Goal: Task Accomplishment & Management: Use online tool/utility

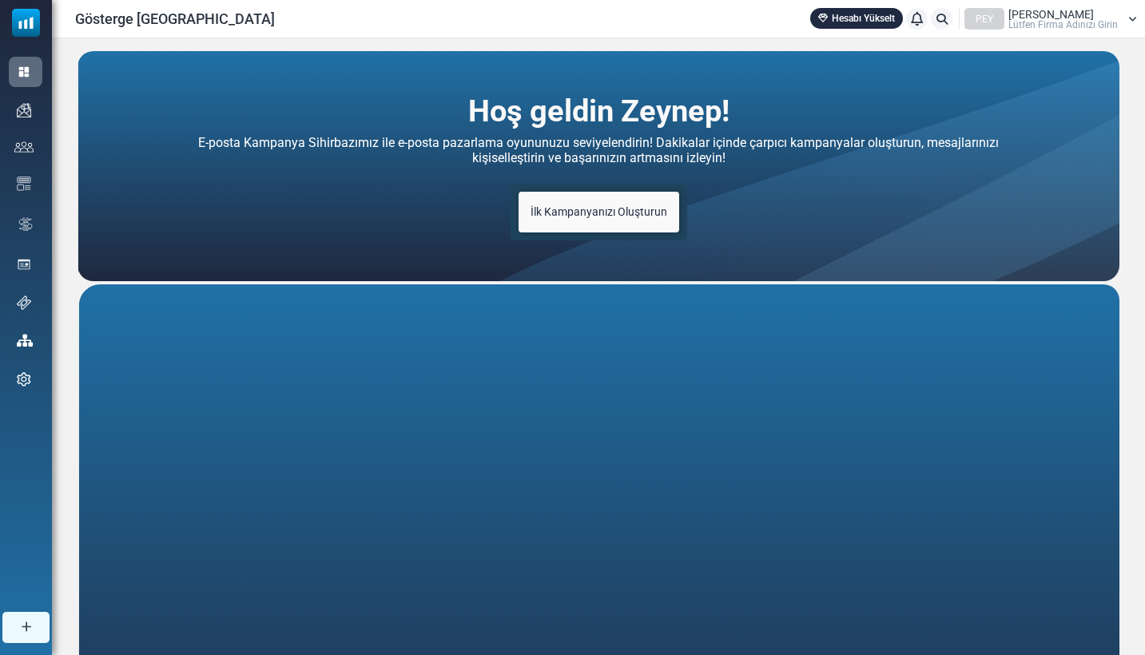
click at [615, 200] on link "İlk Kampanyanızı Oluşturun" at bounding box center [598, 212] width 161 height 41
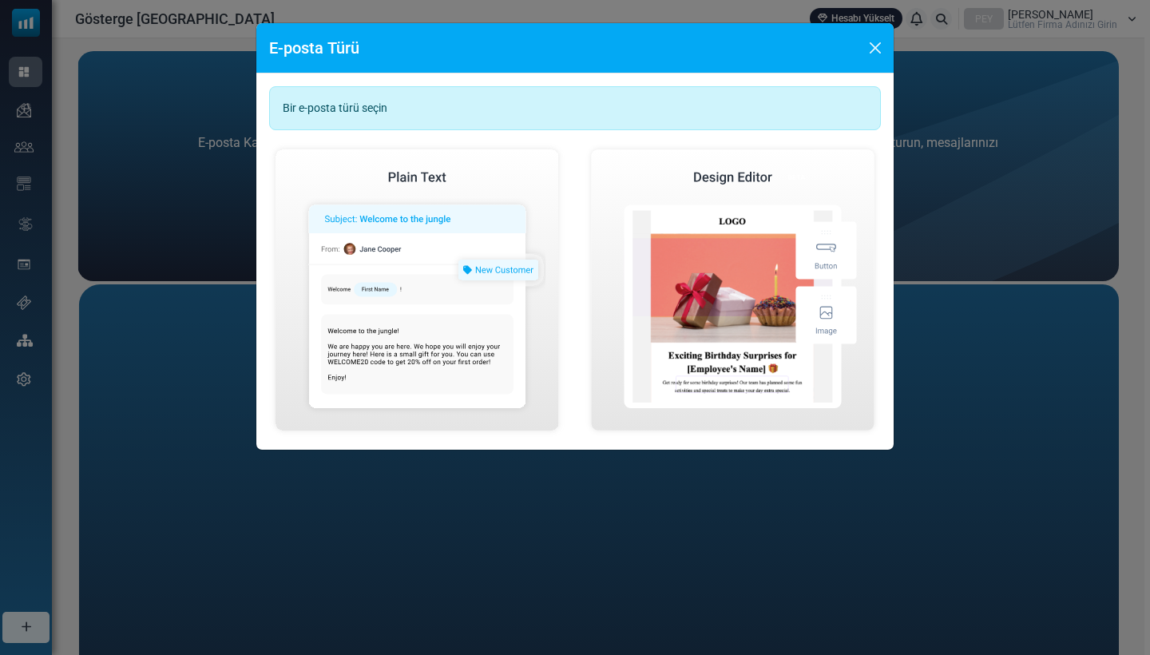
click at [478, 110] on div "Bir e-posta türü seçin" at bounding box center [575, 108] width 612 height 44
click at [407, 102] on div "Bir e-posta türü seçin" at bounding box center [575, 108] width 612 height 44
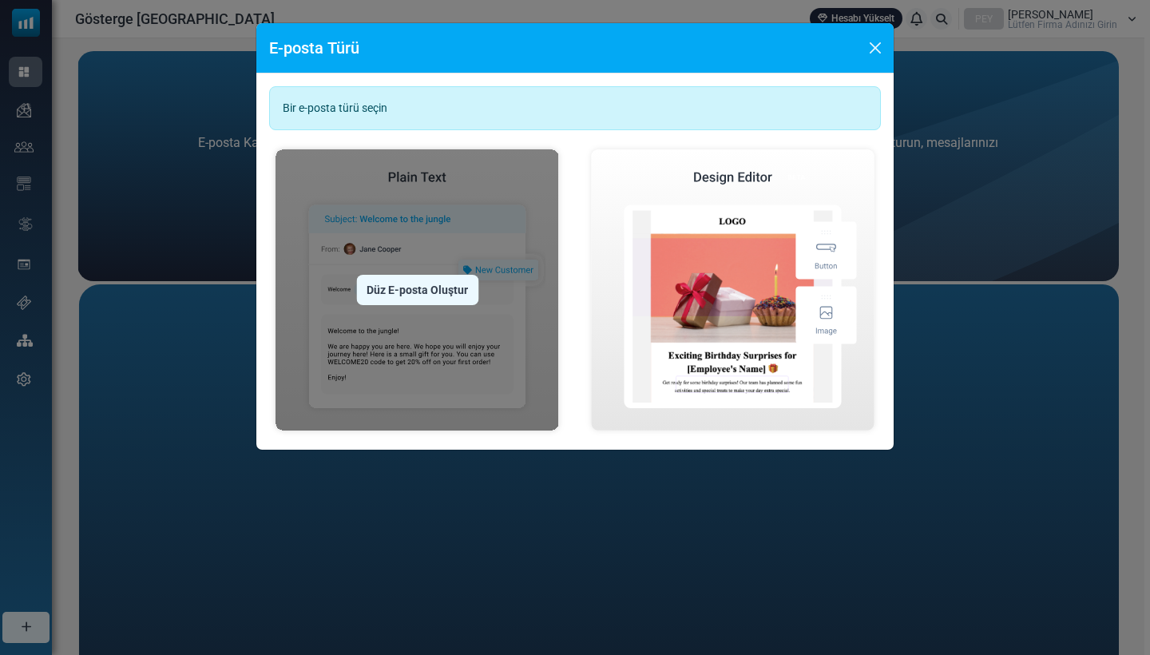
click at [402, 296] on div "Düz E-posta Oluştur" at bounding box center [417, 290] width 122 height 30
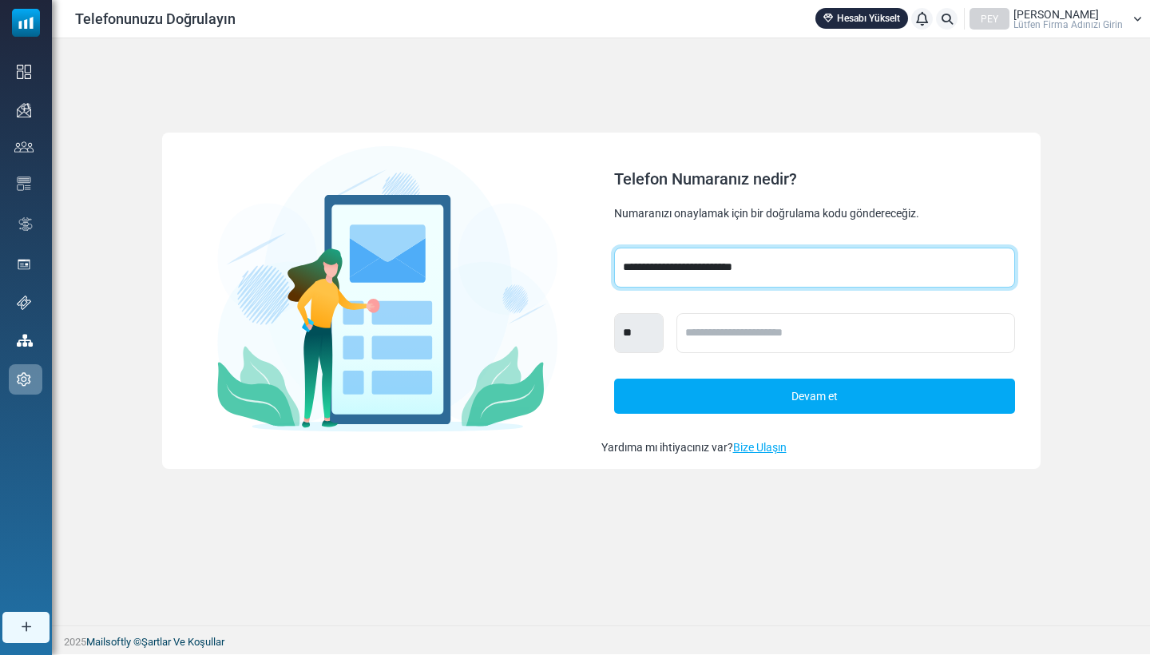
select select "***"
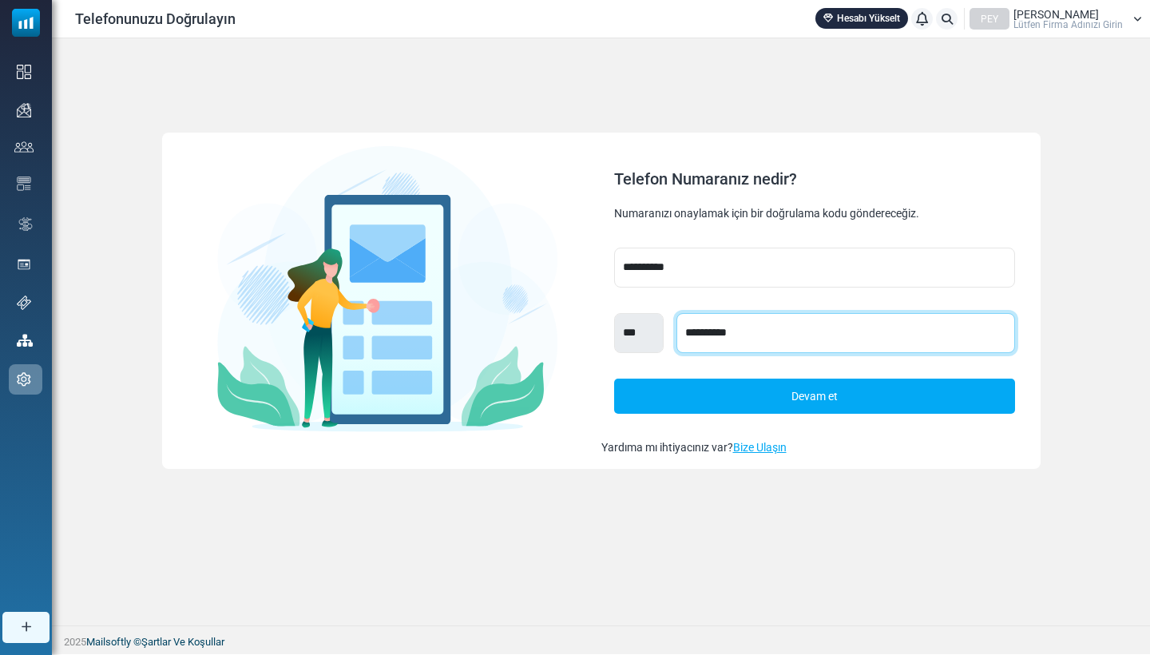
type input "**********"
click at [726, 400] on link "Devam et" at bounding box center [814, 396] width 401 height 35
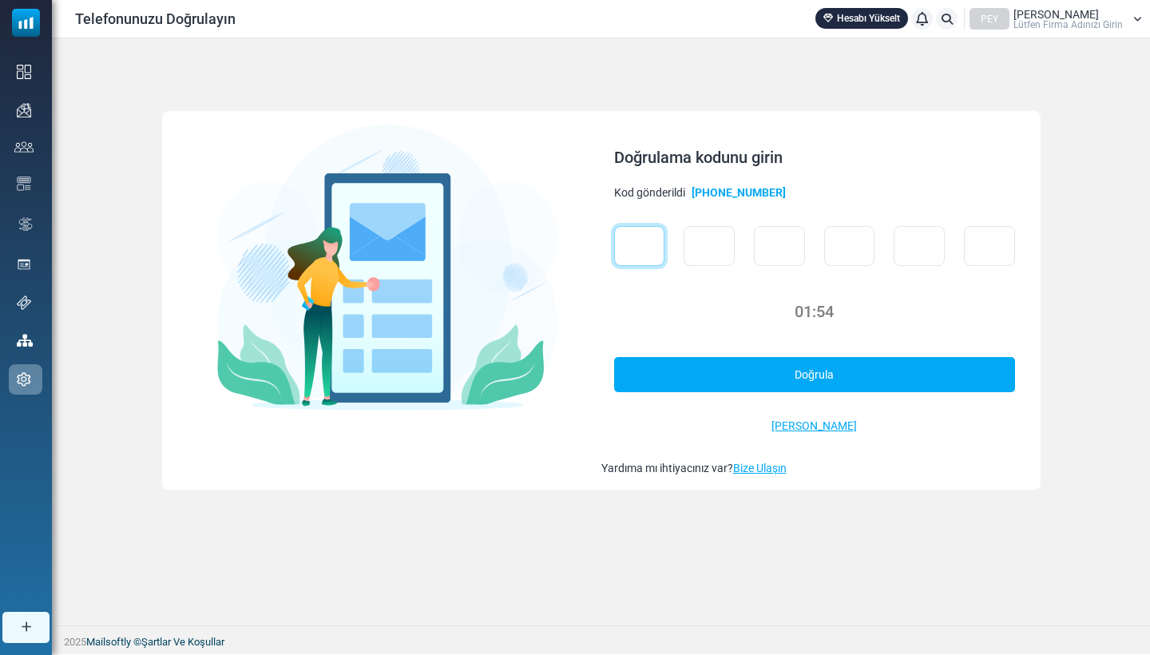
click at [646, 253] on input "text" at bounding box center [639, 246] width 51 height 40
type input "*"
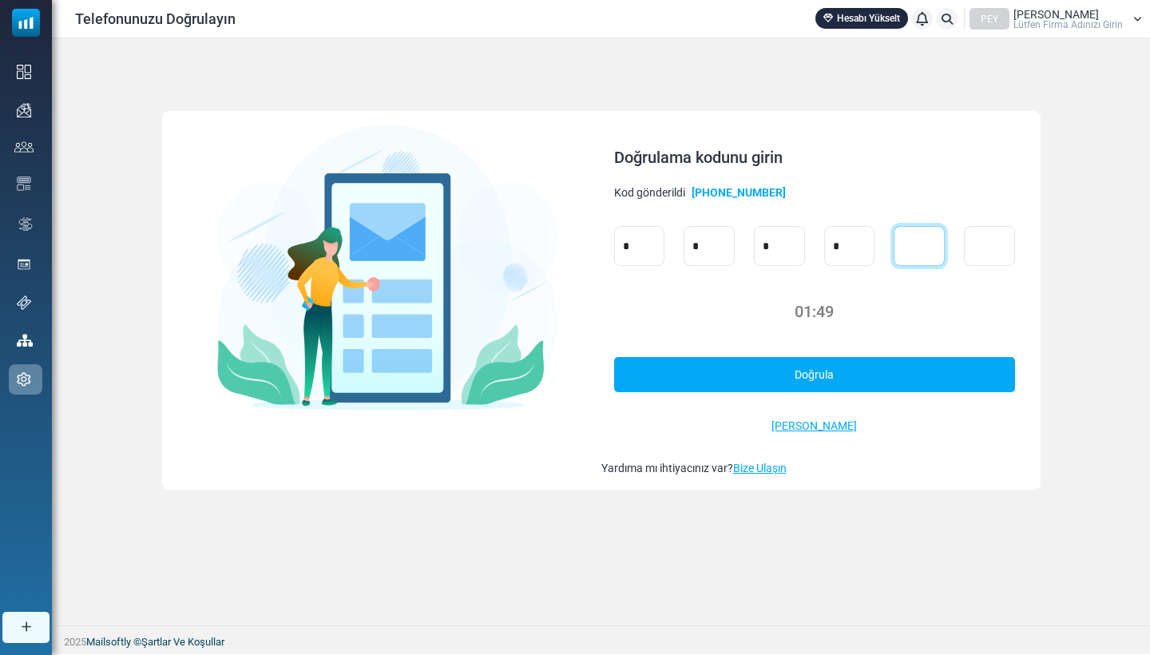
type input "*"
click at [717, 374] on link "Doğrula" at bounding box center [814, 374] width 401 height 35
